Goal: Find specific page/section: Find specific page/section

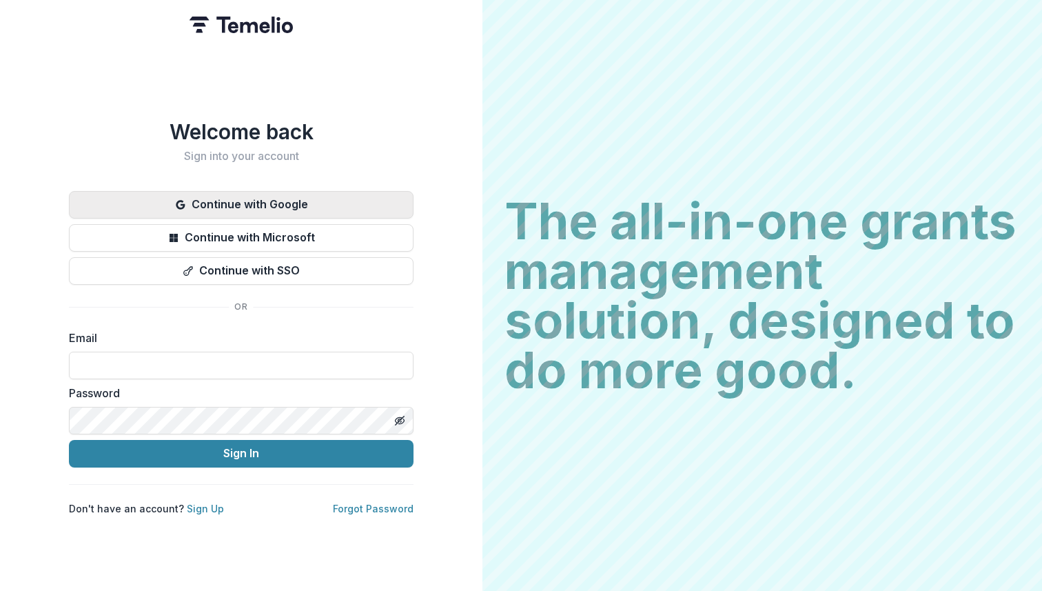
click at [259, 199] on button "Continue with Google" at bounding box center [241, 205] width 345 height 28
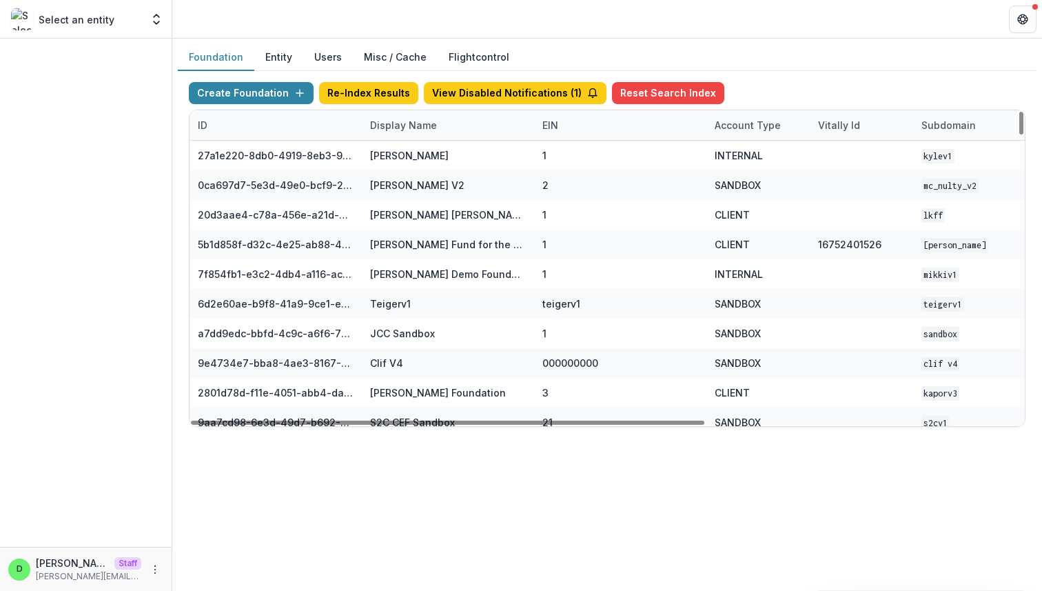
click at [411, 126] on div "Display Name" at bounding box center [403, 125] width 83 height 14
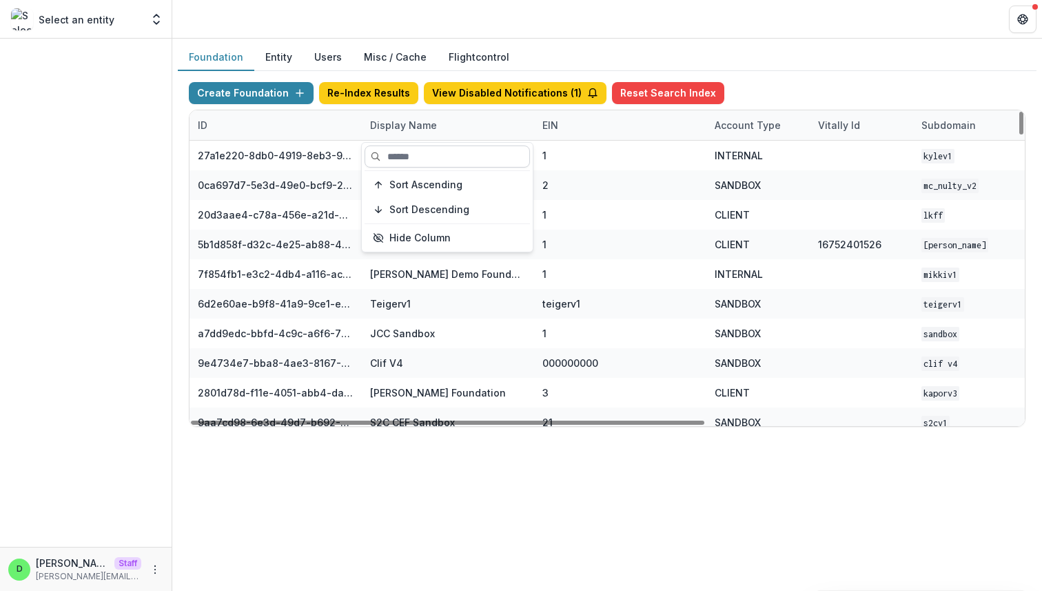
click at [425, 148] on input at bounding box center [447, 156] width 165 height 22
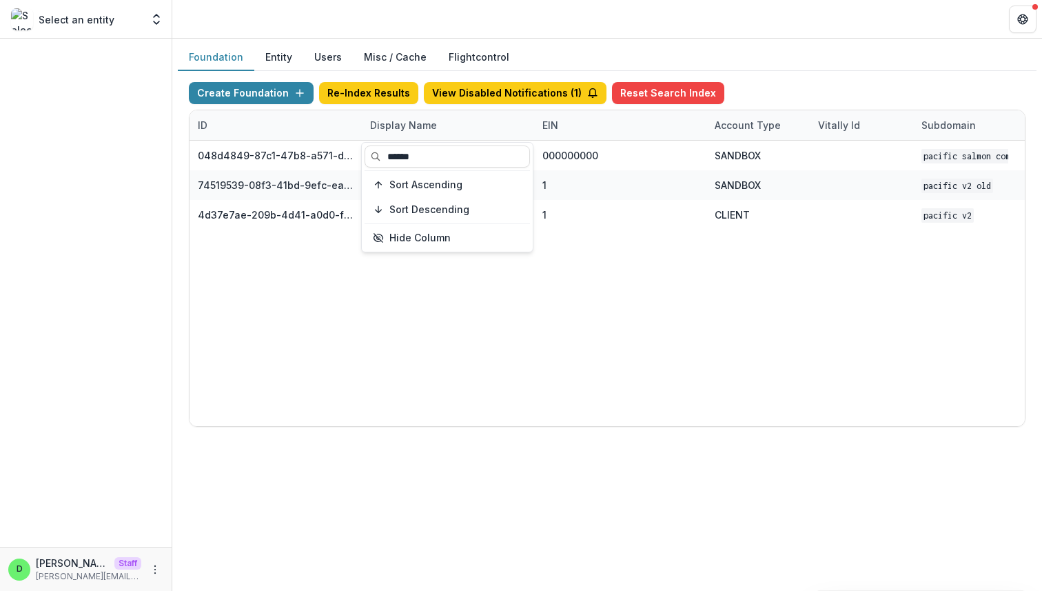
type input "******"
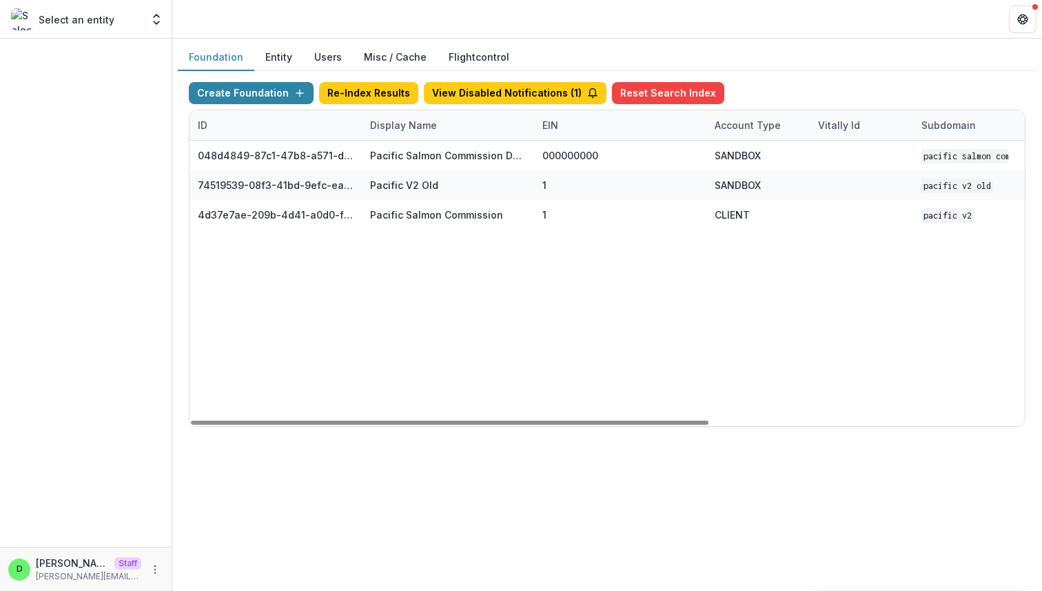
click at [567, 316] on div "048d4849-87c1-47b8-a571-d36adc5d9bb4 Pacific Salmon Commission DEMO 000000000 S…" at bounding box center [862, 283] width 1344 height 285
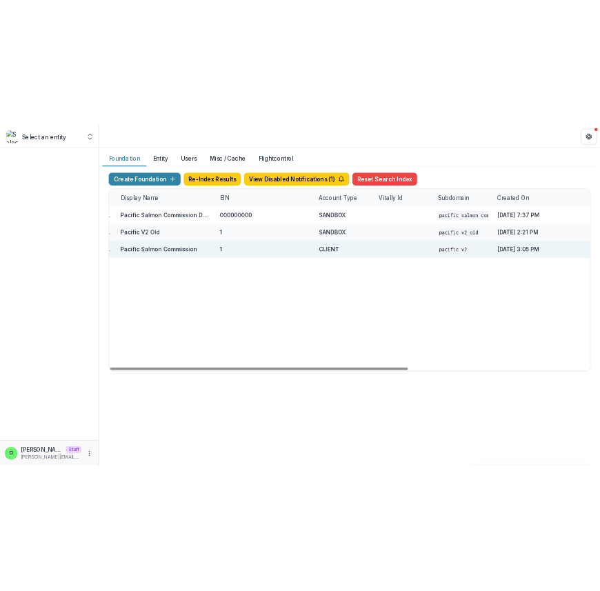
scroll to position [0, 509]
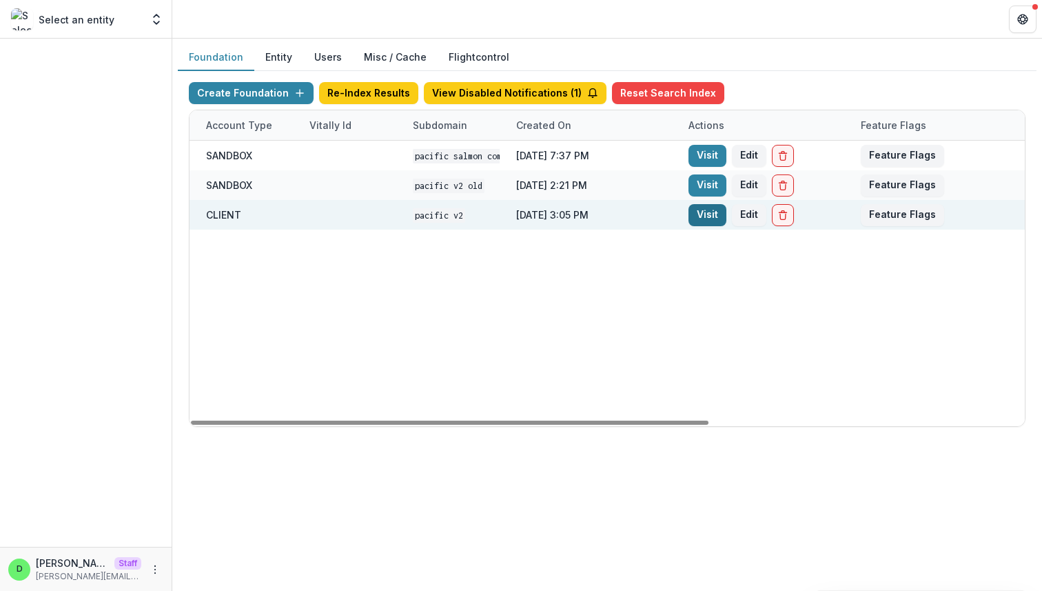
click at [713, 214] on link "Visit" at bounding box center [708, 215] width 38 height 22
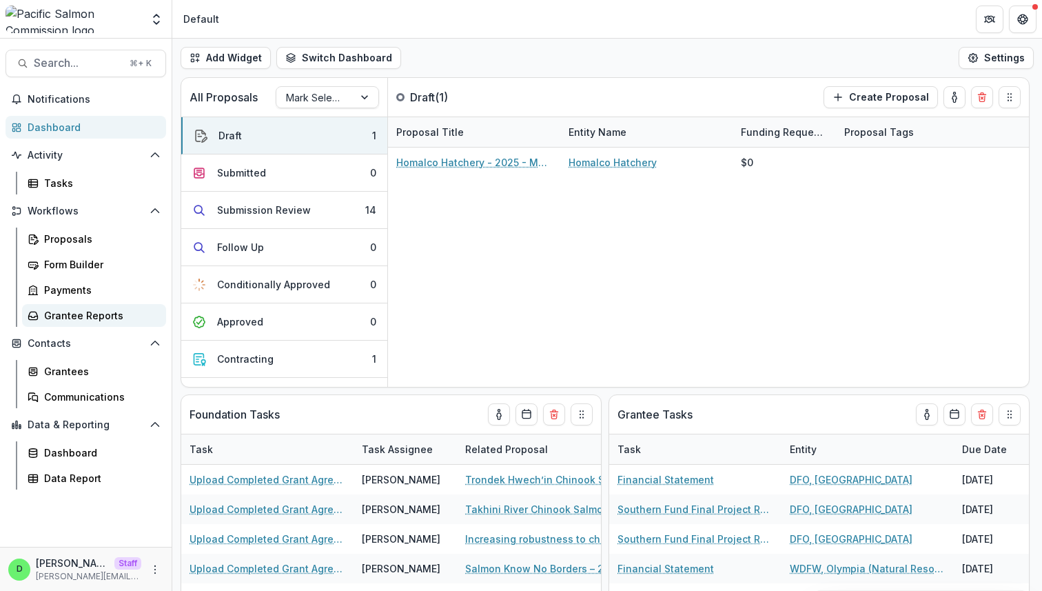
click at [97, 316] on div "Grantee Reports" at bounding box center [99, 315] width 111 height 14
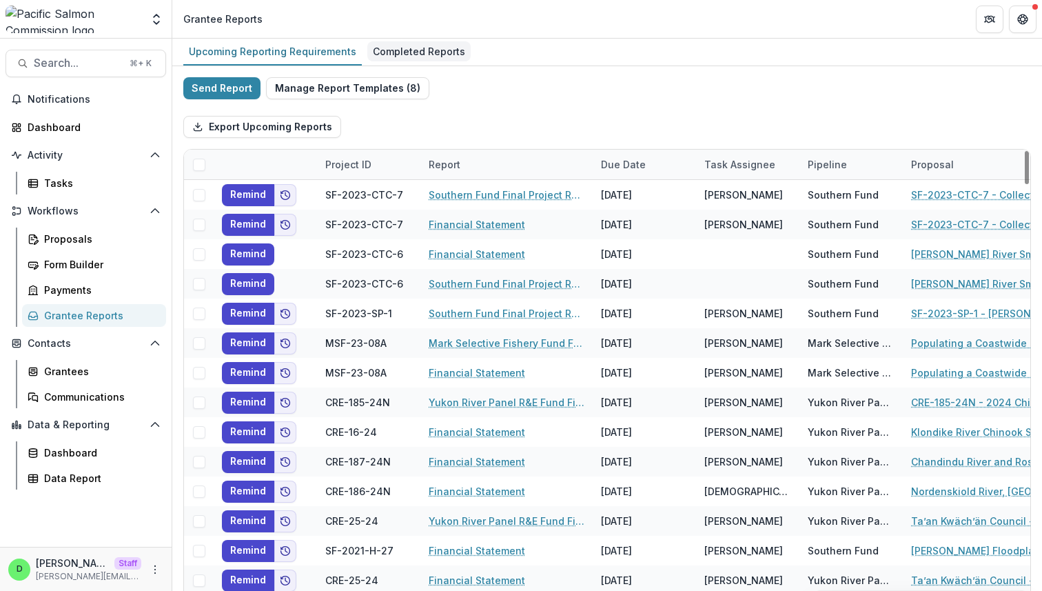
click at [387, 50] on div "Completed Reports" at bounding box center [418, 51] width 103 height 20
